Goal: Information Seeking & Learning: Understand process/instructions

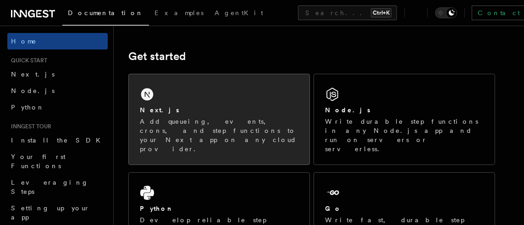
scroll to position [138, 0]
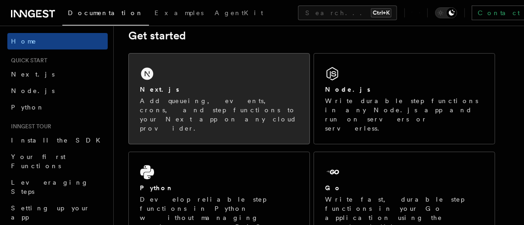
click at [209, 103] on p "Add queueing, events, crons, and step functions to your Next app on any cloud p…" at bounding box center [219, 114] width 159 height 37
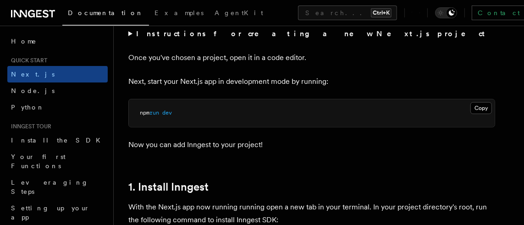
scroll to position [321, 0]
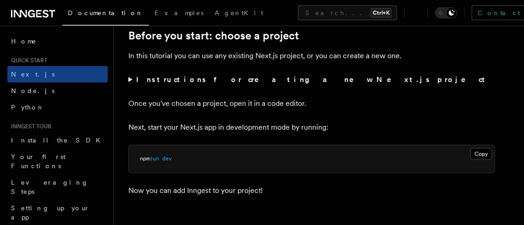
click at [130, 79] on summary "Instructions for creating a new Next.js project" at bounding box center [311, 79] width 367 height 13
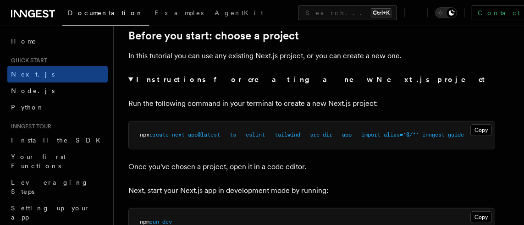
click at [130, 79] on summary "Instructions for creating a new Next.js project" at bounding box center [311, 79] width 367 height 13
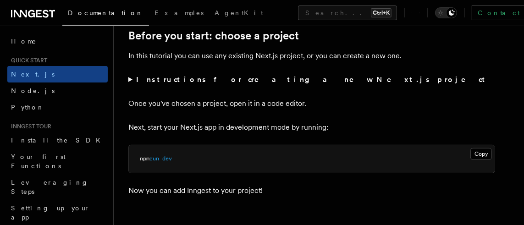
click at [134, 80] on summary "Instructions for creating a new Next.js project" at bounding box center [311, 79] width 367 height 13
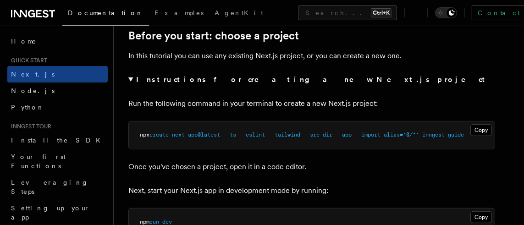
click at [134, 80] on summary "Instructions for creating a new Next.js project" at bounding box center [311, 79] width 367 height 13
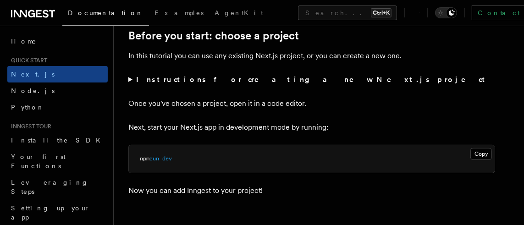
click at [130, 81] on summary "Instructions for creating a new Next.js project" at bounding box center [311, 79] width 367 height 13
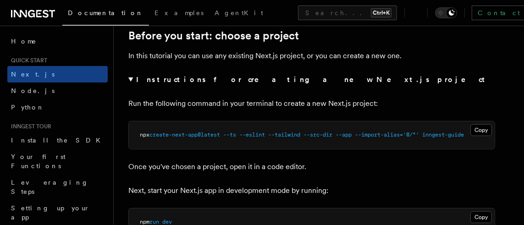
click at [130, 81] on summary "Instructions for creating a new Next.js project" at bounding box center [311, 79] width 367 height 13
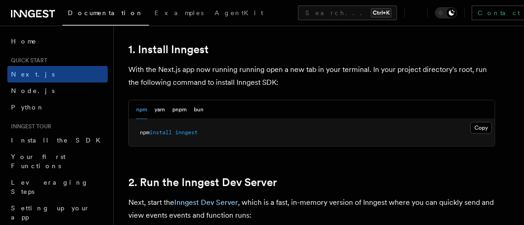
scroll to position [596, 0]
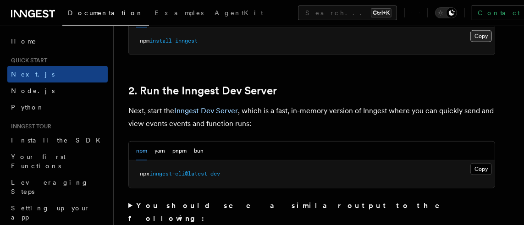
click at [481, 39] on button "Copy Copied" at bounding box center [481, 36] width 22 height 12
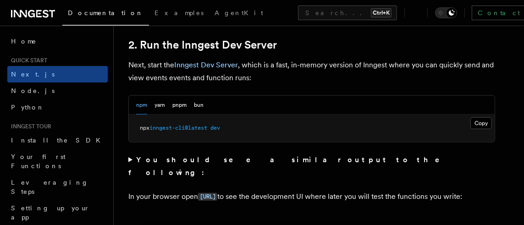
scroll to position [688, 0]
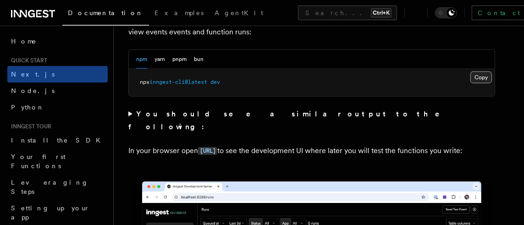
click at [475, 77] on button "Copy Copied" at bounding box center [481, 78] width 22 height 12
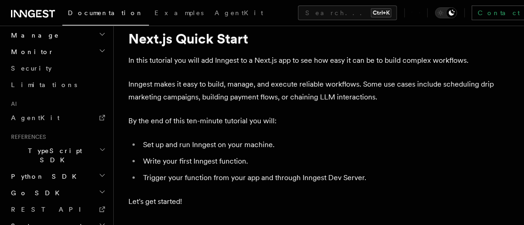
scroll to position [46, 0]
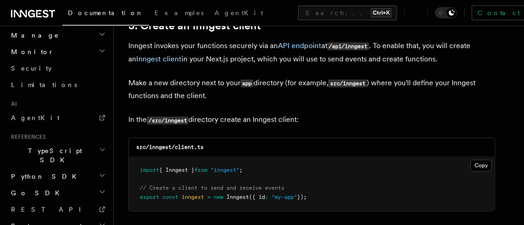
scroll to position [1146, 0]
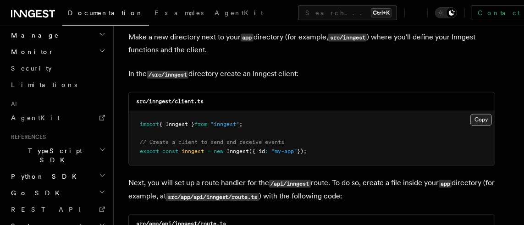
click at [480, 119] on button "Copy Copied" at bounding box center [481, 120] width 22 height 12
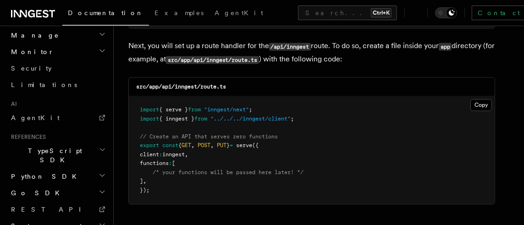
scroll to position [1283, 0]
click at [481, 104] on button "Copy Copied" at bounding box center [481, 105] width 22 height 12
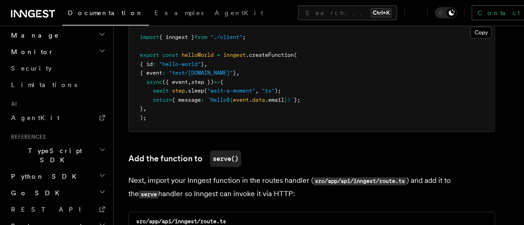
scroll to position [1650, 0]
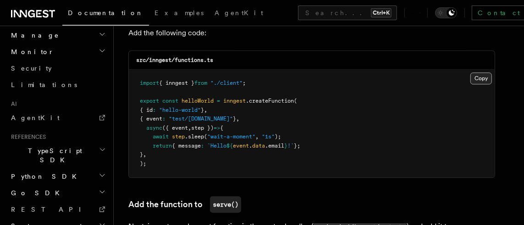
click at [473, 79] on button "Copy Copied" at bounding box center [481, 78] width 22 height 12
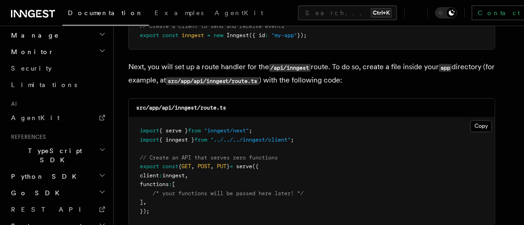
scroll to position [1283, 0]
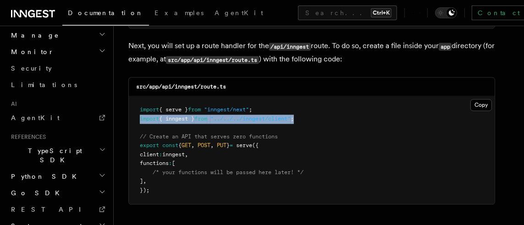
drag, startPoint x: 308, startPoint y: 118, endPoint x: 138, endPoint y: 117, distance: 169.6
click at [138, 117] on pre "import { serve } from "inngest/next" ; import { inngest } from "../../../innges…" at bounding box center [312, 150] width 366 height 108
copy span "import { inngest } from "../../../inngest/client" ;"
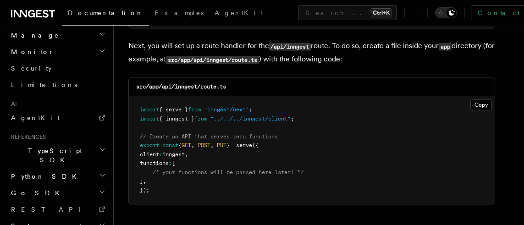
click at [323, 160] on pre "import { serve } from "inngest/next" ; import { inngest } from "../../../innges…" at bounding box center [312, 150] width 366 height 108
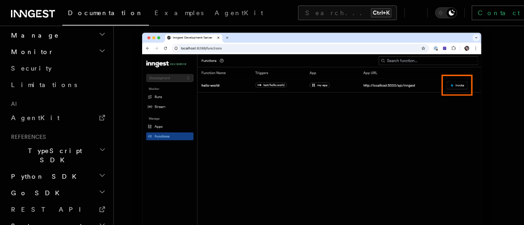
scroll to position [2704, 0]
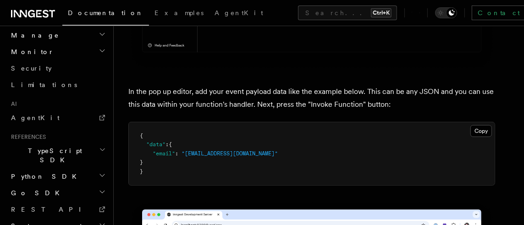
click at [328, 160] on pre "{ "data" : { "email" : "test@example.com" } }" at bounding box center [312, 153] width 366 height 63
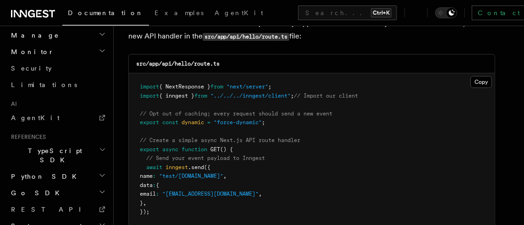
scroll to position [4813, 0]
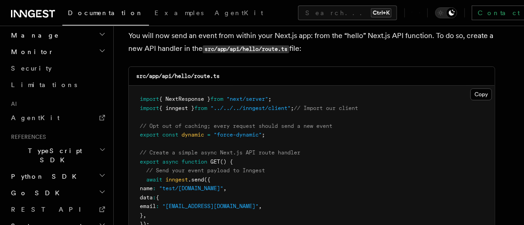
click at [357, 110] on pre "import { NextResponse } from "next/server" ; import { inngest } from "../../../…" at bounding box center [312, 175] width 366 height 179
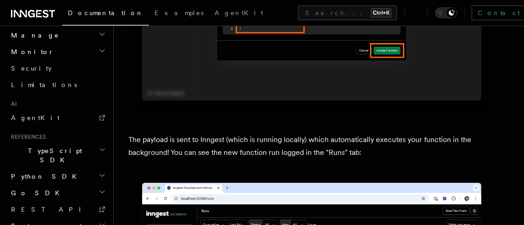
scroll to position [3012, 0]
